Goal: Transaction & Acquisition: Obtain resource

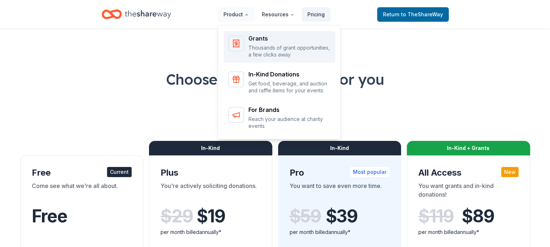
click at [269, 52] on p "Thousands of grant opportunities, a few clicks away" at bounding box center [289, 51] width 82 height 14
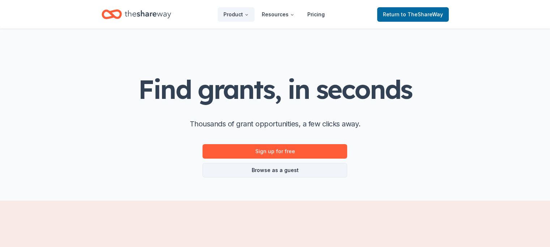
click at [290, 170] on link "Browse as a guest" at bounding box center [274, 170] width 145 height 14
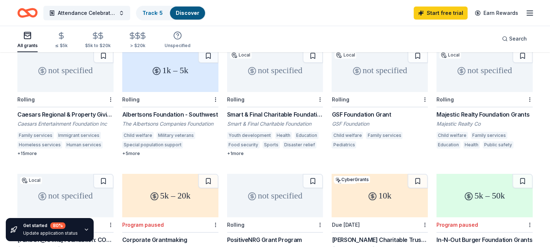
scroll to position [36, 0]
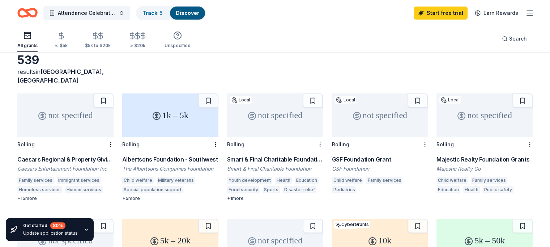
click at [175, 115] on div "1k – 5k" at bounding box center [170, 114] width 96 height 43
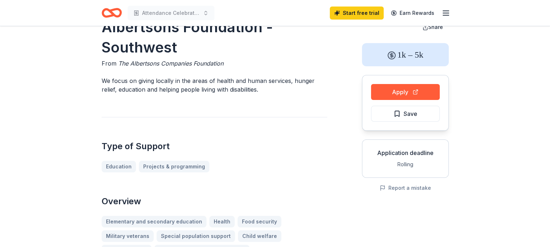
scroll to position [36, 0]
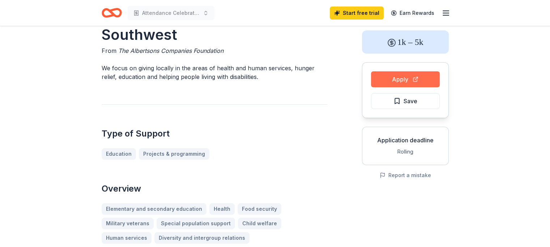
click at [393, 76] on button "Apply" at bounding box center [405, 79] width 69 height 16
